Goal: Task Accomplishment & Management: Manage account settings

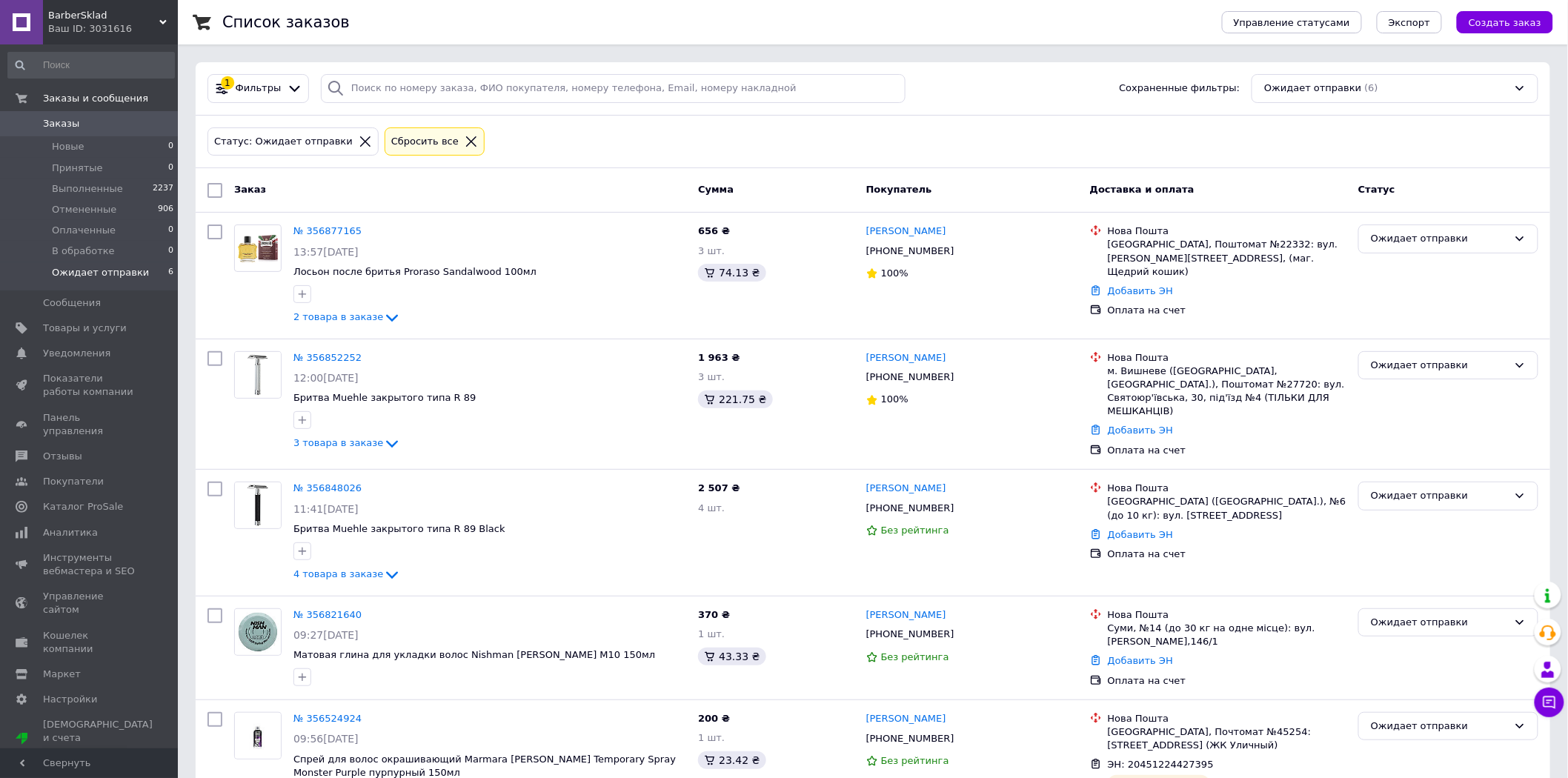
click at [143, 276] on li "Ожидает отправки 6" at bounding box center [91, 277] width 182 height 28
click at [126, 275] on span "Ожидает отправки" at bounding box center [100, 273] width 97 height 13
